Goal: Transaction & Acquisition: Purchase product/service

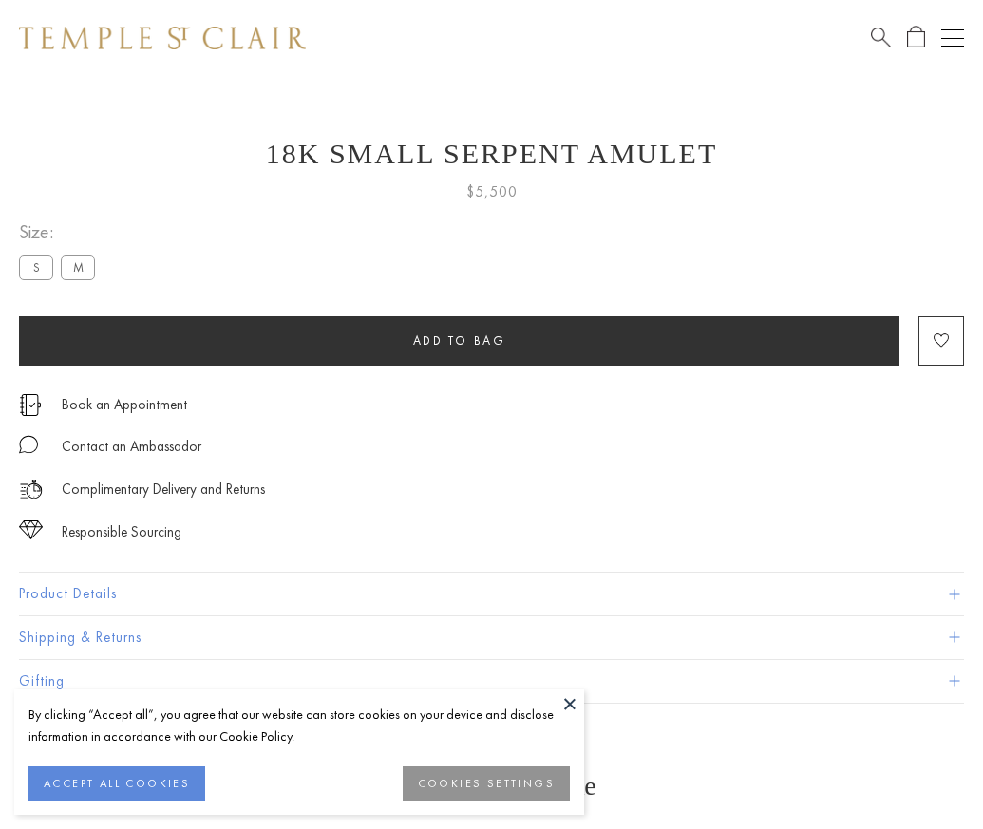
scroll to position [8, 0]
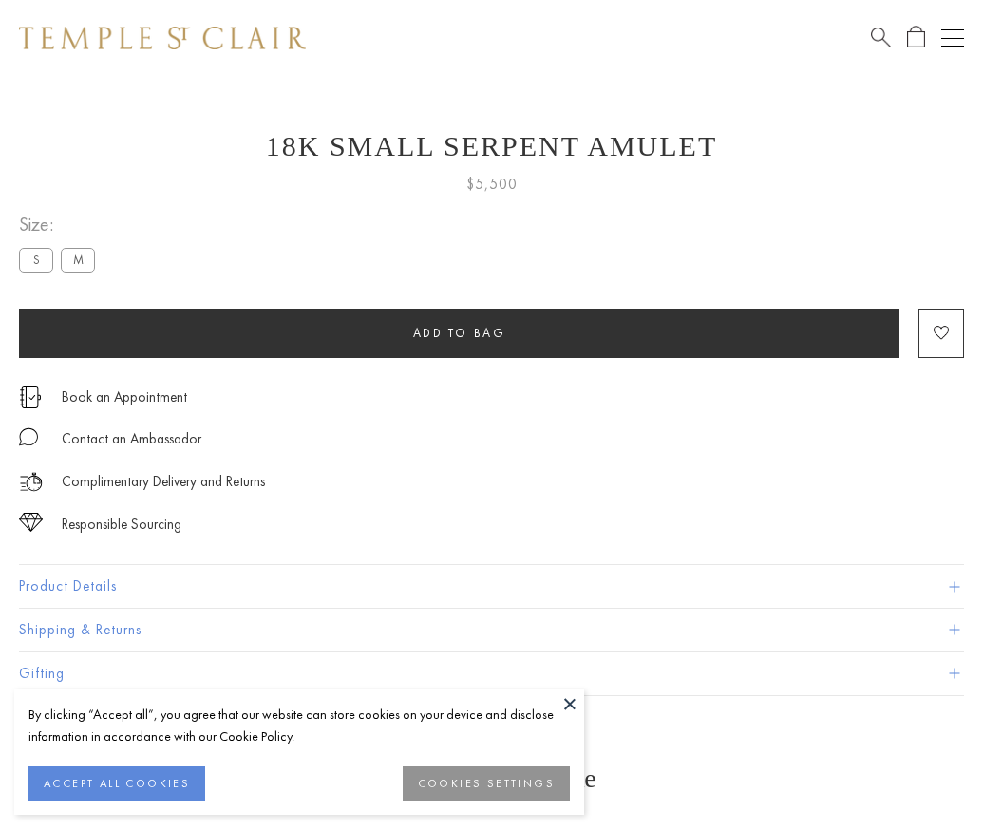
click at [459, 333] on span "Add to bag" at bounding box center [459, 333] width 93 height 16
